Goal: Task Accomplishment & Management: Use online tool/utility

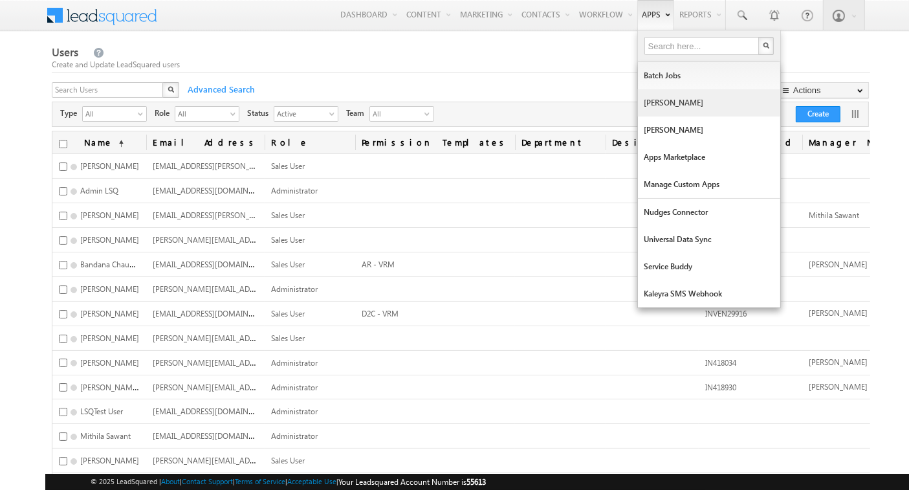
click at [671, 103] on link "[PERSON_NAME]" at bounding box center [709, 102] width 142 height 27
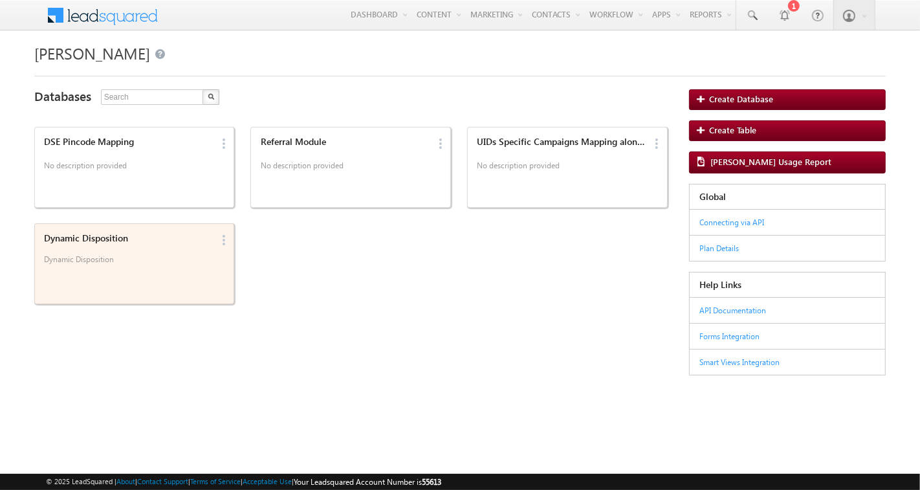
click at [162, 250] on div "Dynamic Disposition Dynamic Disposition" at bounding box center [126, 251] width 173 height 45
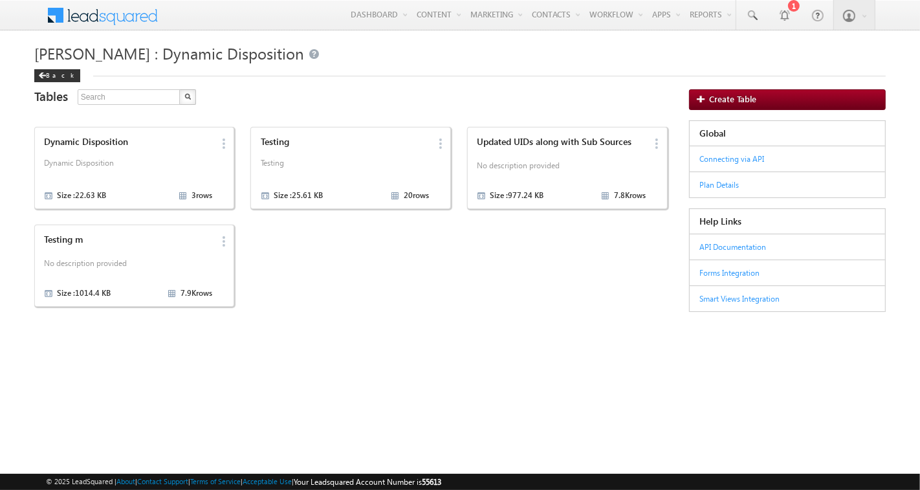
click at [162, 250] on div "Testing m No description provided Size : 1014.4 KB 7.9K rows" at bounding box center [126, 265] width 173 height 70
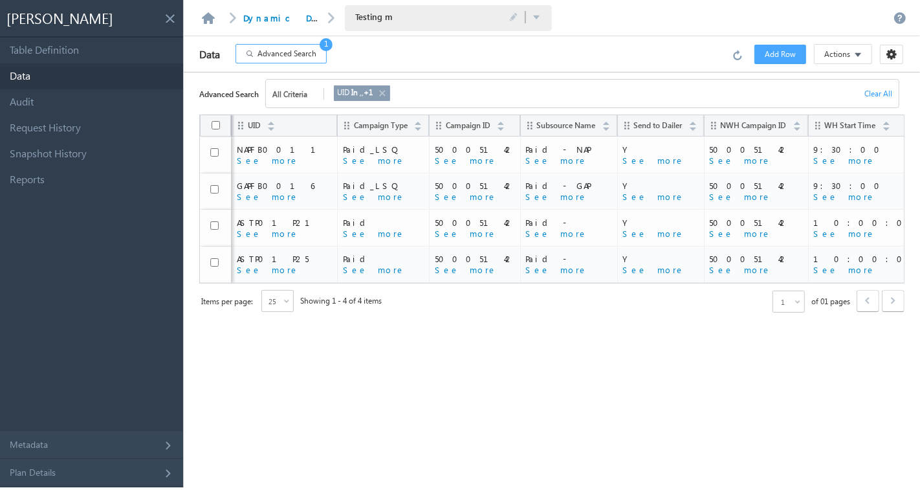
click at [290, 53] on span "Advanced Search" at bounding box center [286, 54] width 59 height 12
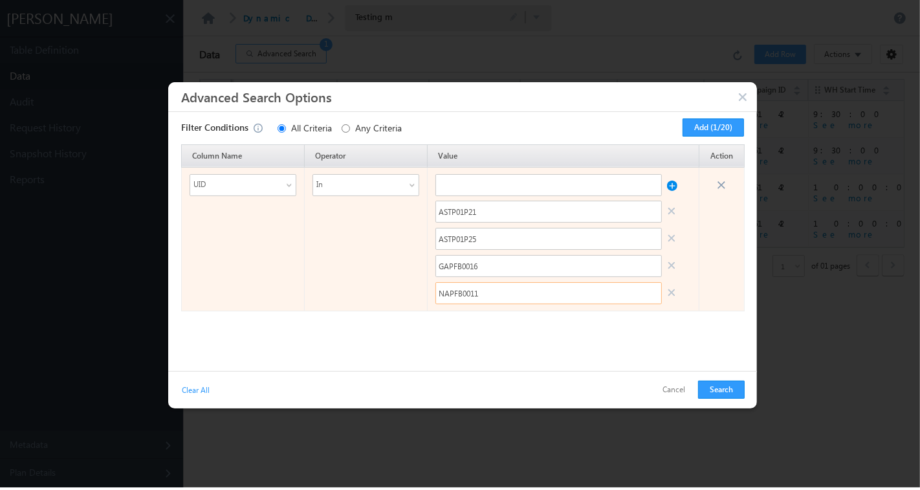
click at [482, 290] on input "NAPFB0011" at bounding box center [548, 293] width 226 height 22
paste input "ASTP01P2"
type input "ASTP01P21"
click at [473, 270] on input "GAPFB0016" at bounding box center [548, 266] width 226 height 22
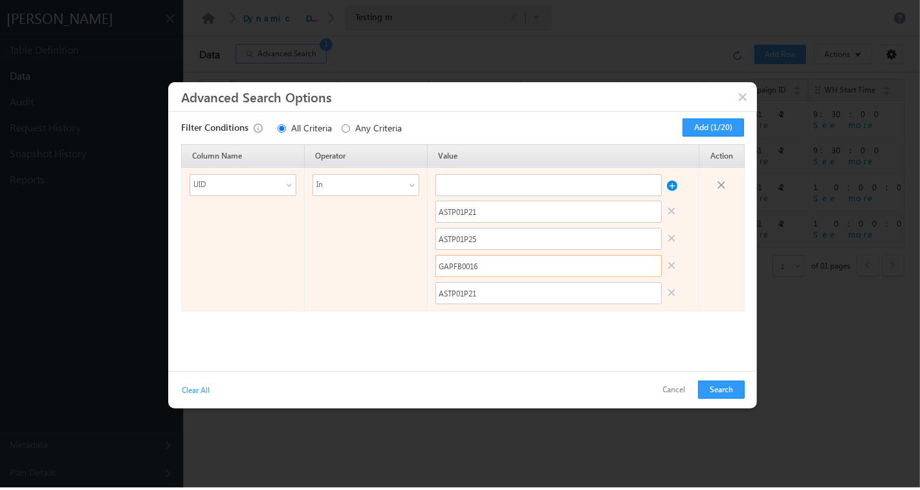
click at [473, 270] on input "GAPFB0016" at bounding box center [548, 266] width 226 height 22
paste input "ASTP01P21"
type input "ASTP01P22"
click at [481, 242] on input "ASTP01P25" at bounding box center [548, 239] width 226 height 22
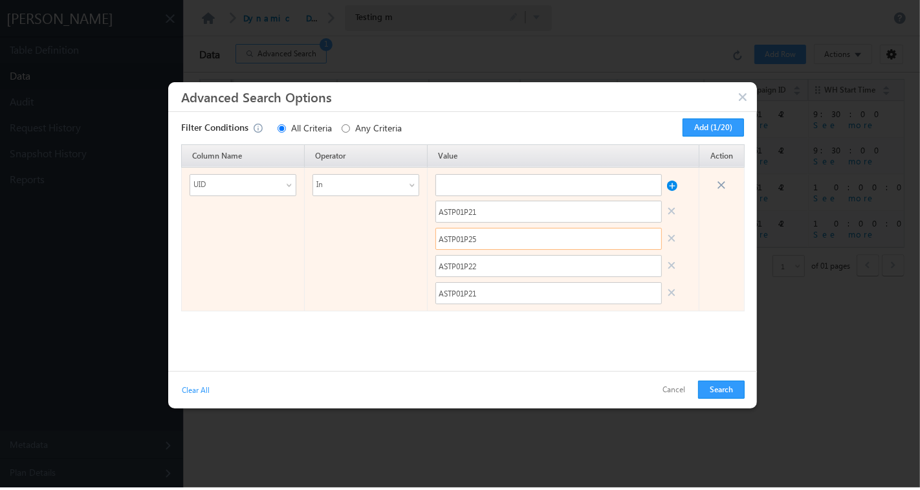
paste input "1"
type input "ASTP01P23"
click at [494, 208] on input "ASTP01P21" at bounding box center [548, 211] width 226 height 22
paste input "text"
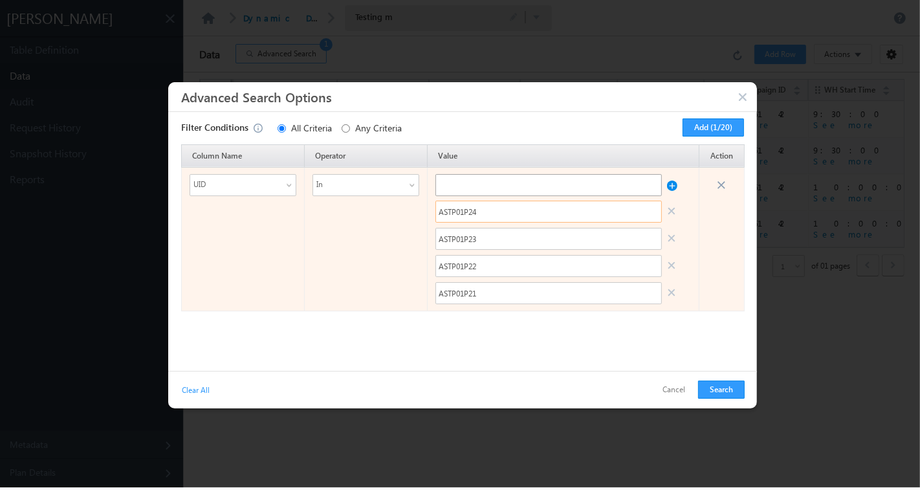
type input "ASTP01P24"
click at [510, 188] on input "text" at bounding box center [548, 185] width 226 height 22
paste input "ASTP01P21"
type input "ASTP01P25"
click at [673, 182] on button at bounding box center [672, 182] width 10 height 17
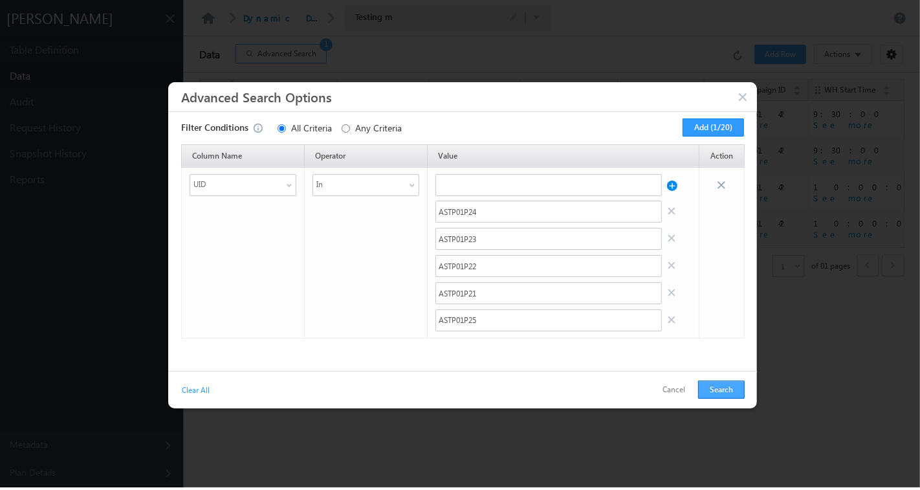
click at [727, 387] on button "Search" at bounding box center [721, 389] width 47 height 18
